Goal: Task Accomplishment & Management: Use online tool/utility

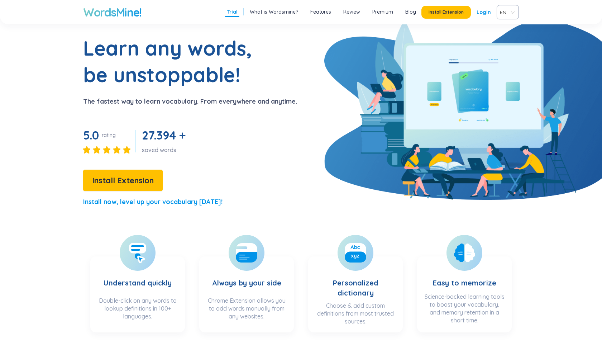
scroll to position [31, 0]
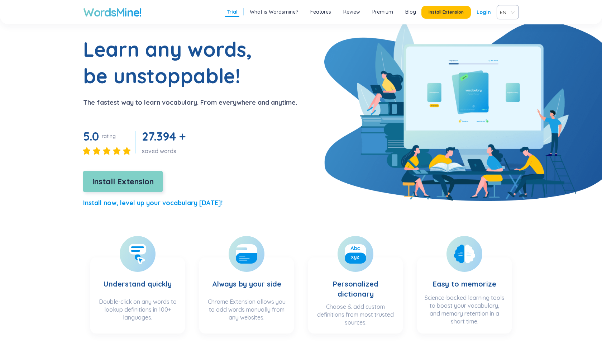
click at [124, 173] on button "Install Extension" at bounding box center [123, 181] width 80 height 21
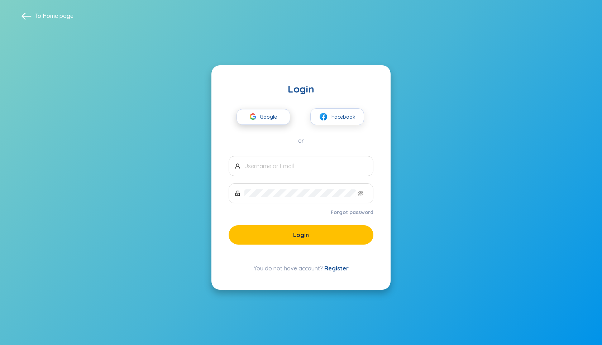
click at [263, 119] on span "Google" at bounding box center [270, 116] width 21 height 15
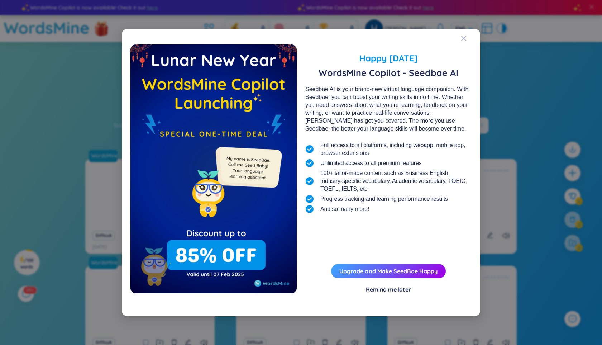
click at [373, 291] on div "Remind me later" at bounding box center [388, 289] width 45 height 8
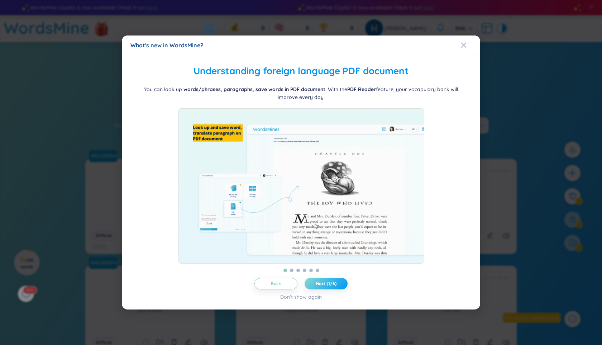
click at [331, 286] on span "Next (1/6)" at bounding box center [326, 283] width 20 height 6
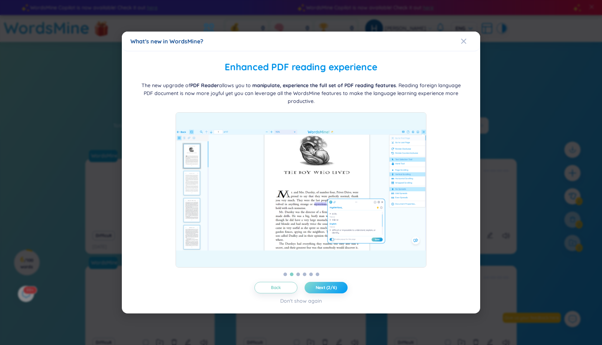
click at [331, 288] on span "Next (2/6)" at bounding box center [326, 287] width 21 height 6
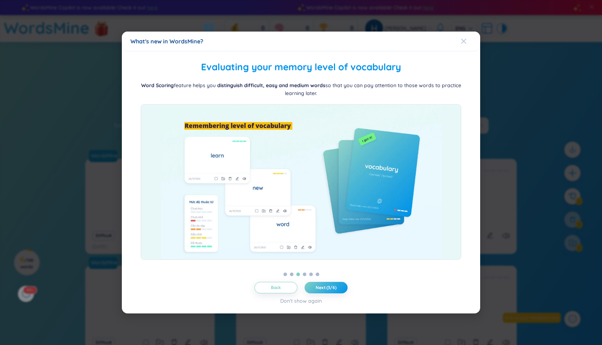
click at [462, 44] on div "Close" at bounding box center [464, 41] width 6 height 19
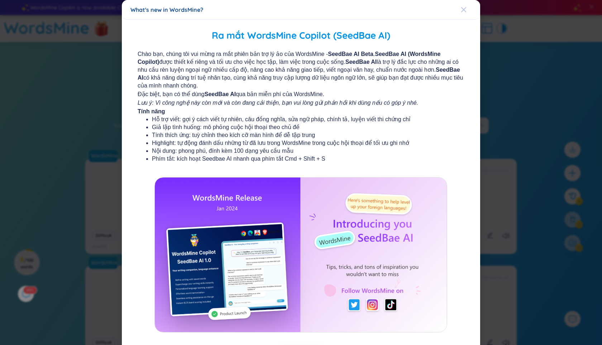
click at [466, 9] on icon "Close" at bounding box center [464, 10] width 6 height 6
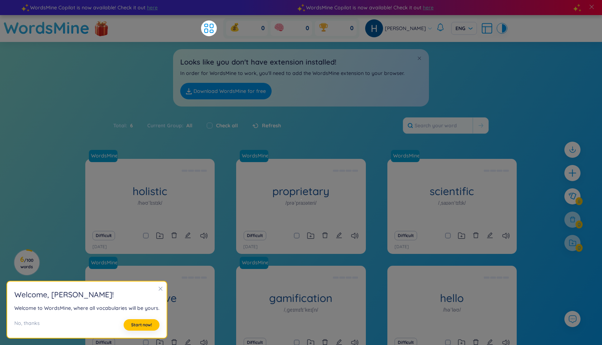
click at [158, 289] on icon "close" at bounding box center [160, 288] width 5 height 5
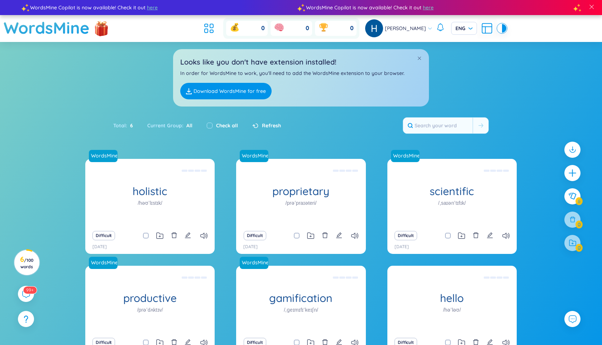
click at [221, 91] on link "Download WordsMine for free" at bounding box center [225, 91] width 91 height 16
click at [232, 83] on link "Download WordsMine for free" at bounding box center [225, 91] width 91 height 16
click at [439, 122] on input "text" at bounding box center [437, 125] width 69 height 16
paste input "symbiotic"
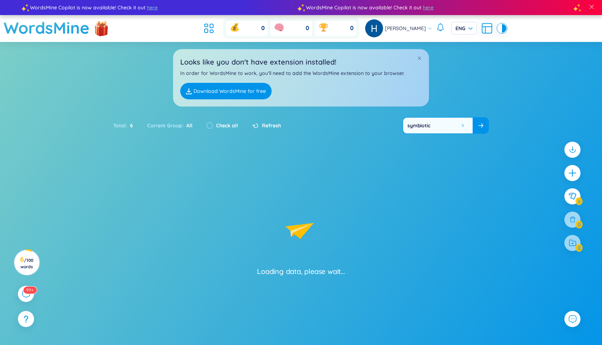
type input "symbiotic"
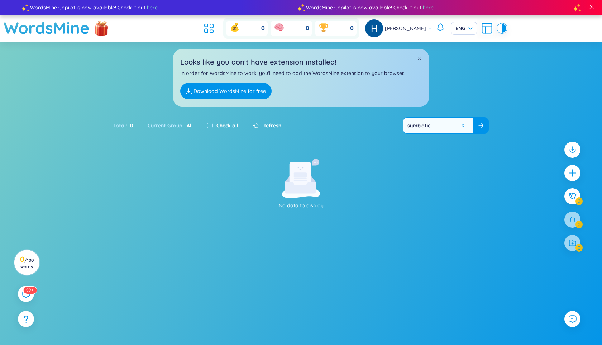
click at [481, 128] on span at bounding box center [480, 125] width 5 height 7
click at [268, 123] on span "Refresh" at bounding box center [271, 125] width 19 height 8
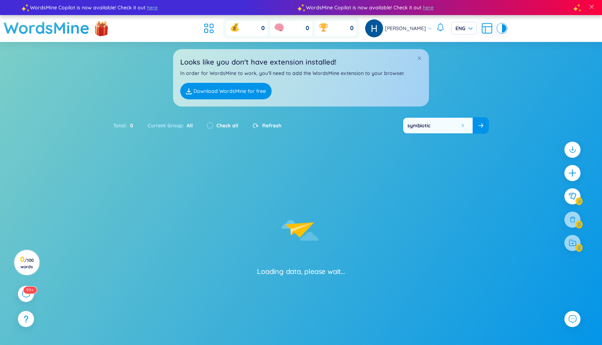
click at [268, 123] on span "Refresh" at bounding box center [271, 125] width 19 height 8
